Goal: Information Seeking & Learning: Learn about a topic

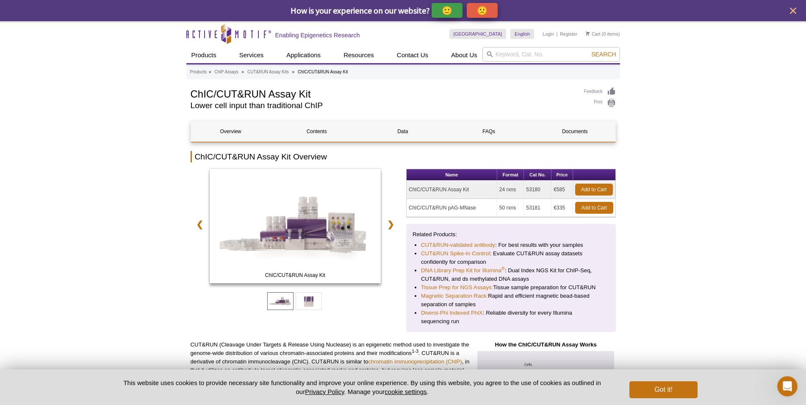
drag, startPoint x: 471, startPoint y: 190, endPoint x: 404, endPoint y: 186, distance: 67.1
click at [404, 186] on div "ChIC/CUT&RUN Assay Kit ChIC/CUT&RUN pAG-MNase ❮ ❯ Name Format Cat No. Price ChI…" at bounding box center [403, 250] width 425 height 163
copy td "ChIC/CUT&RUN Assay Kit"
click at [533, 60] on input "search" at bounding box center [552, 54] width 138 height 14
paste input "ChIC/CUT&RUN Assay Kit"
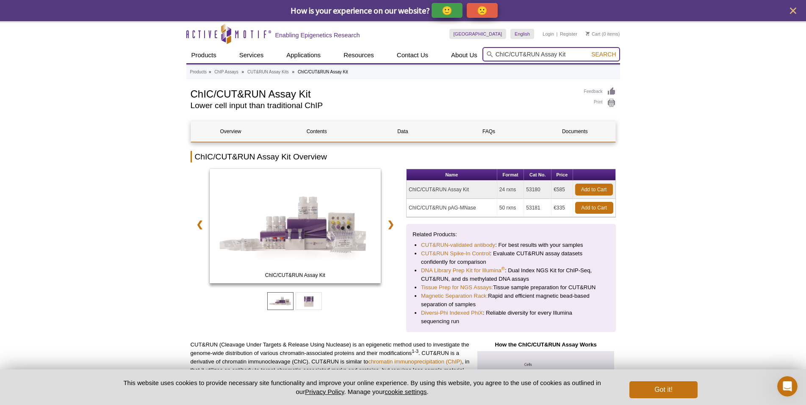
type input "ChIC/CUT&RUN Assay Kit"
click at [589, 50] on button "Search" at bounding box center [604, 54] width 30 height 8
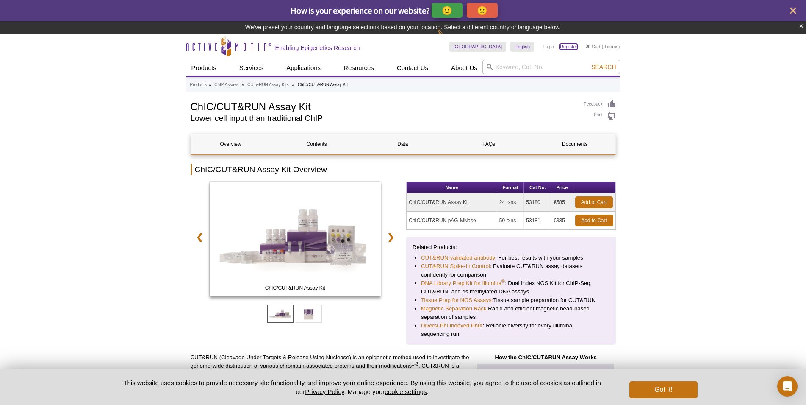
click at [562, 47] on link "Register" at bounding box center [568, 47] width 17 height 6
click at [580, 67] on input "search" at bounding box center [552, 67] width 138 height 14
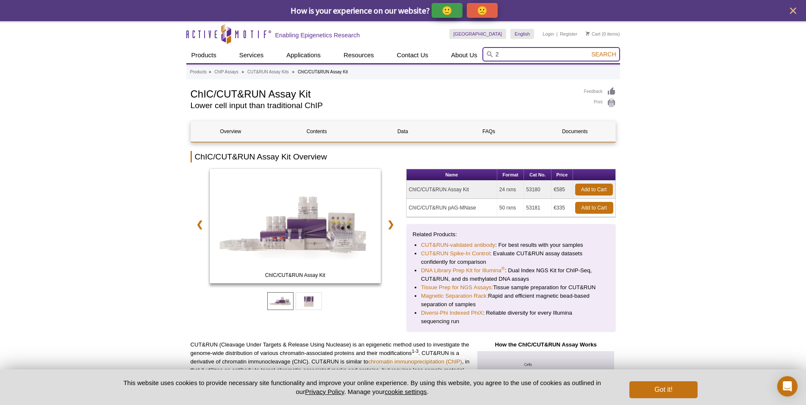
type input "28"
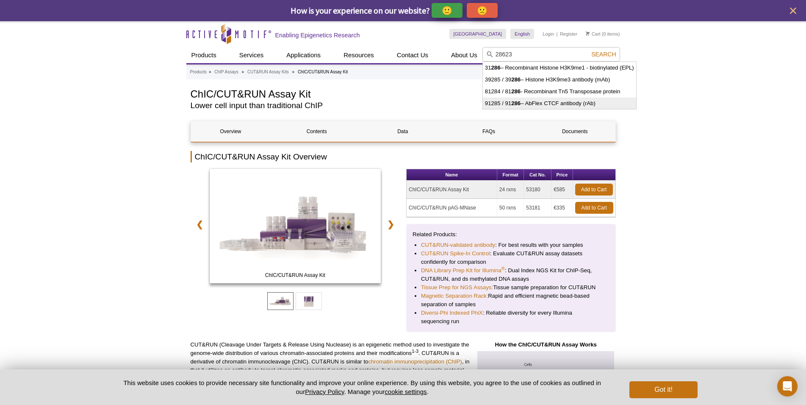
type input "91285 / 91286 – AbFlex CTCF antibody (rAb)"
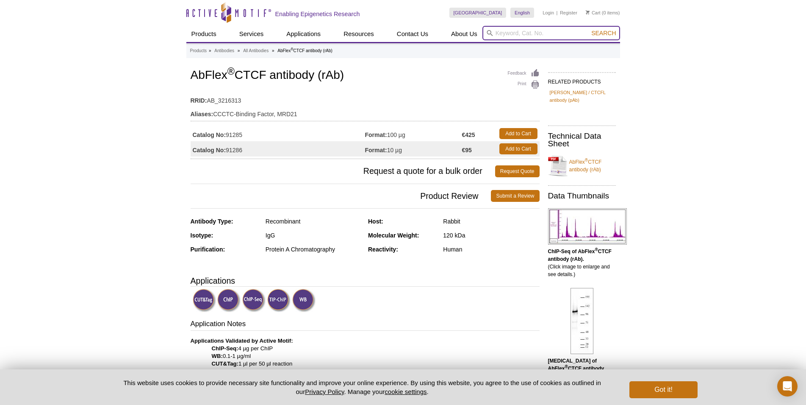
click at [507, 31] on input "search" at bounding box center [552, 33] width 138 height 14
type input "28632"
click at [589, 29] on button "Search" at bounding box center [604, 33] width 30 height 8
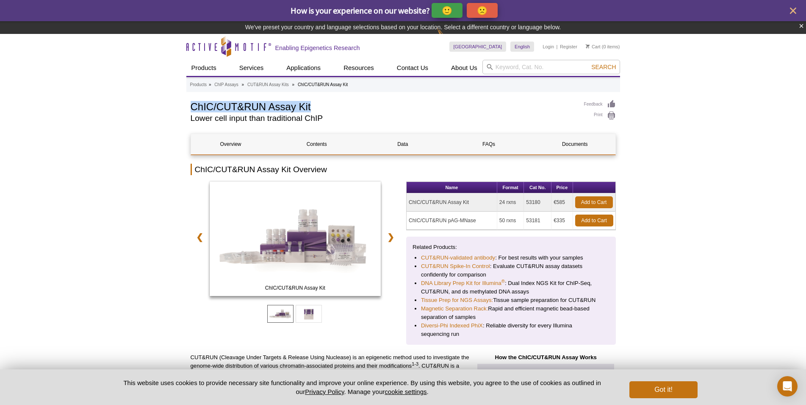
drag, startPoint x: 0, startPoint y: 0, endPoint x: 313, endPoint y: 108, distance: 331.4
click at [313, 108] on h1 "ChIC/CUT&RUN Assay Kit" at bounding box center [383, 106] width 385 height 13
copy h1 "ChIC/CUT&RUN Assay Kit"
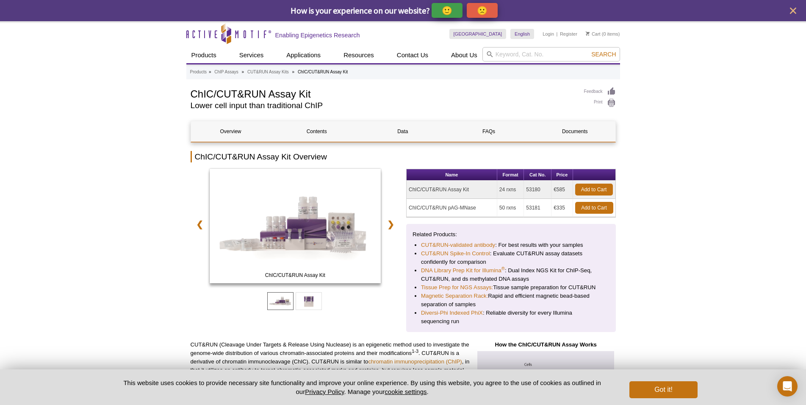
click at [314, 95] on h1 "ChIC/CUT&RUN Assay Kit" at bounding box center [383, 93] width 385 height 13
drag, startPoint x: 306, startPoint y: 95, endPoint x: 192, endPoint y: 95, distance: 113.5
click at [192, 95] on h1 "ChIC/CUT&RUN Assay Kit" at bounding box center [383, 93] width 385 height 13
copy h1 "ChIC/CUT&RUN Assay Kit"
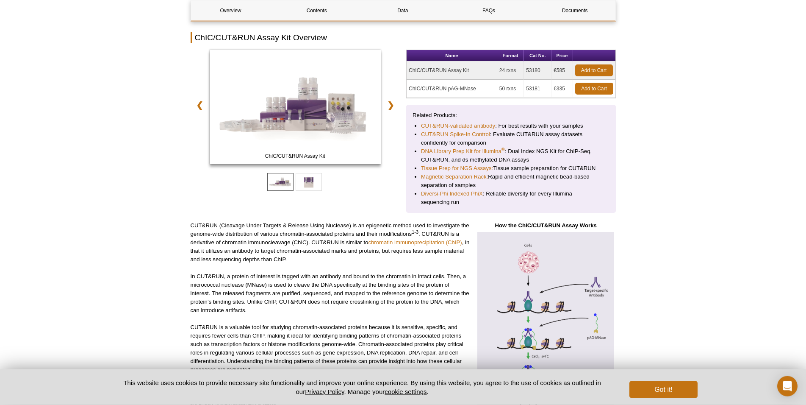
scroll to position [130, 0]
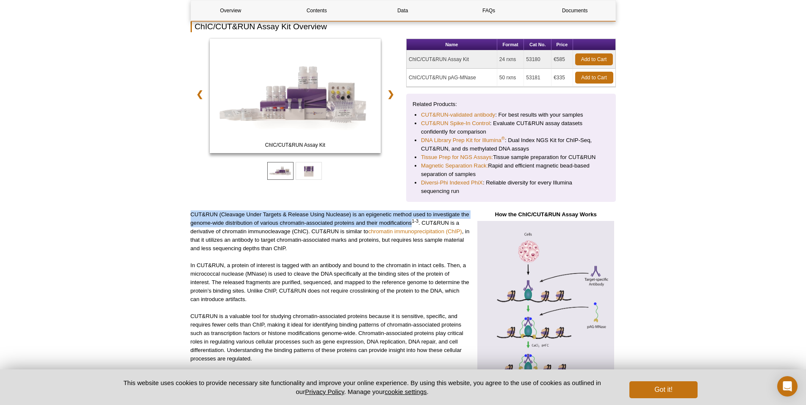
drag, startPoint x: 191, startPoint y: 216, endPoint x: 413, endPoint y: 227, distance: 222.3
click at [413, 227] on p "CUT&RUN (Cleavage Under Targets & Release Using Nuclease) is an epigenetic meth…" at bounding box center [330, 231] width 279 height 42
copy p "CUT&RUN (Cleavage Under Targets & Release Using Nuclease) is an epigenetic meth…"
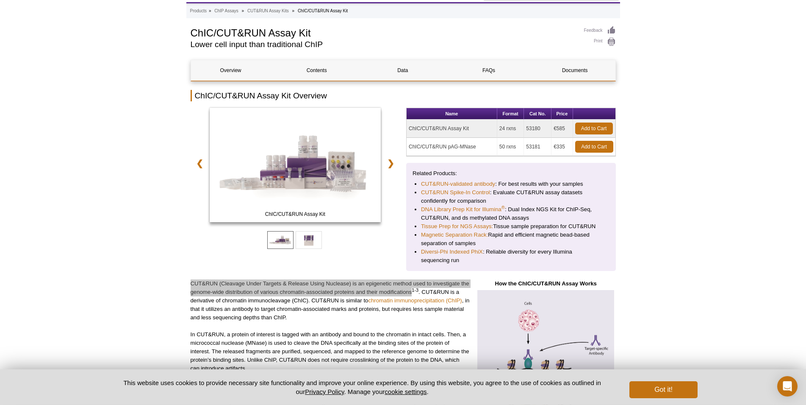
scroll to position [43, 0]
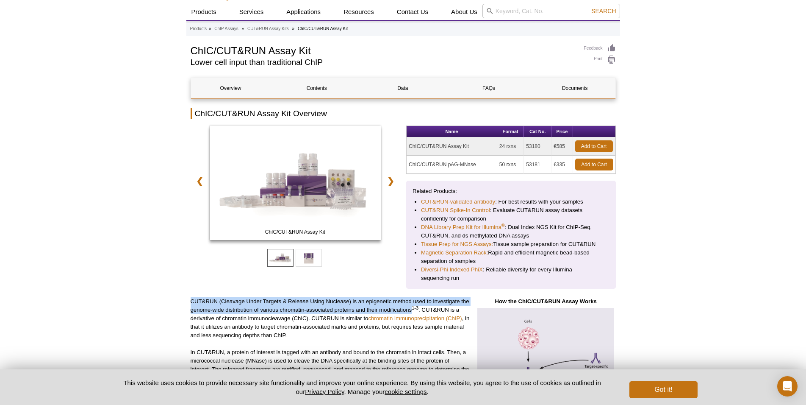
drag, startPoint x: 541, startPoint y: 147, endPoint x: 526, endPoint y: 147, distance: 15.7
click at [526, 147] on td "53180" at bounding box center [538, 146] width 28 height 18
copy td "53180"
